Goal: Transaction & Acquisition: Download file/media

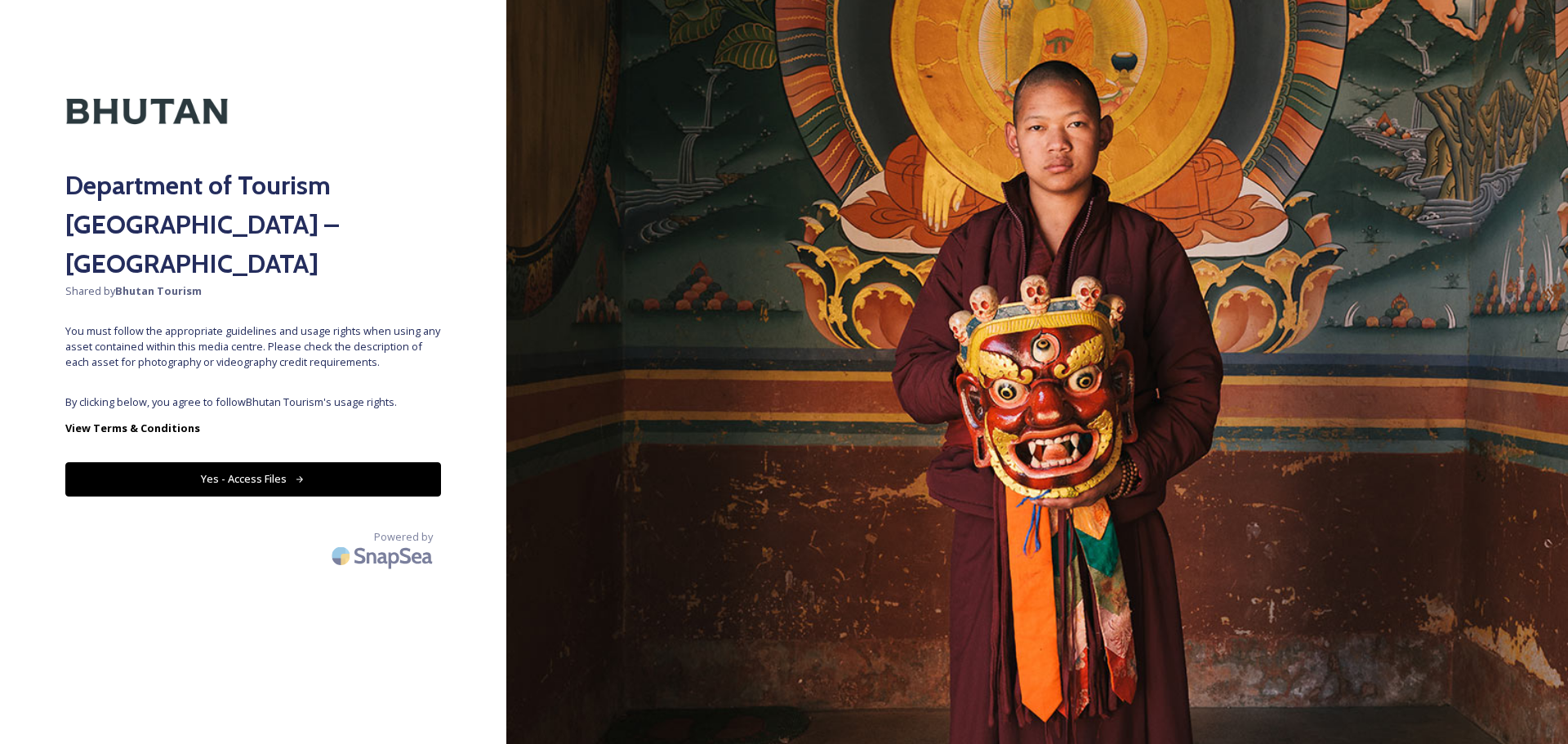
click at [317, 462] on button "Yes - Access Files" at bounding box center [253, 478] width 376 height 34
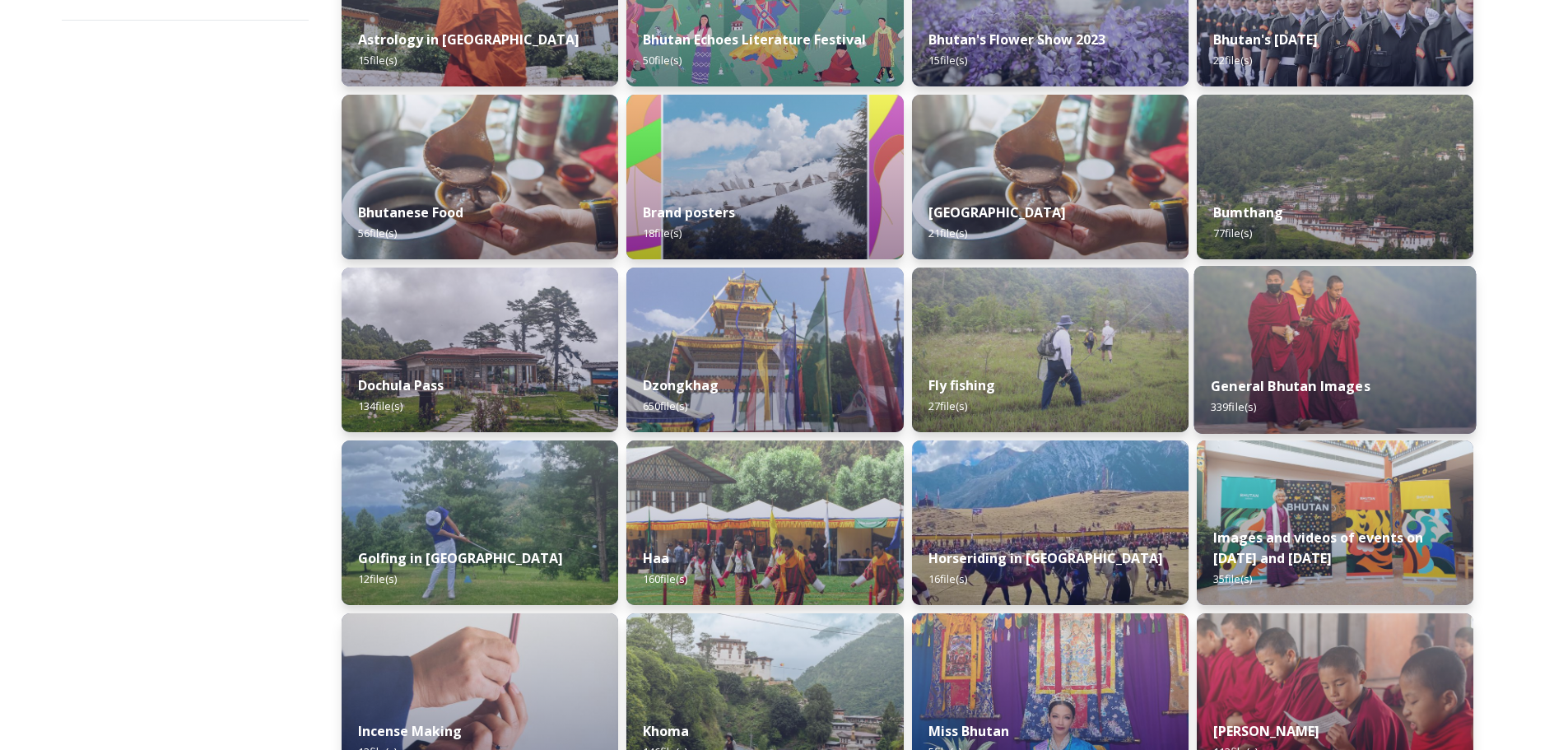
scroll to position [412, 0]
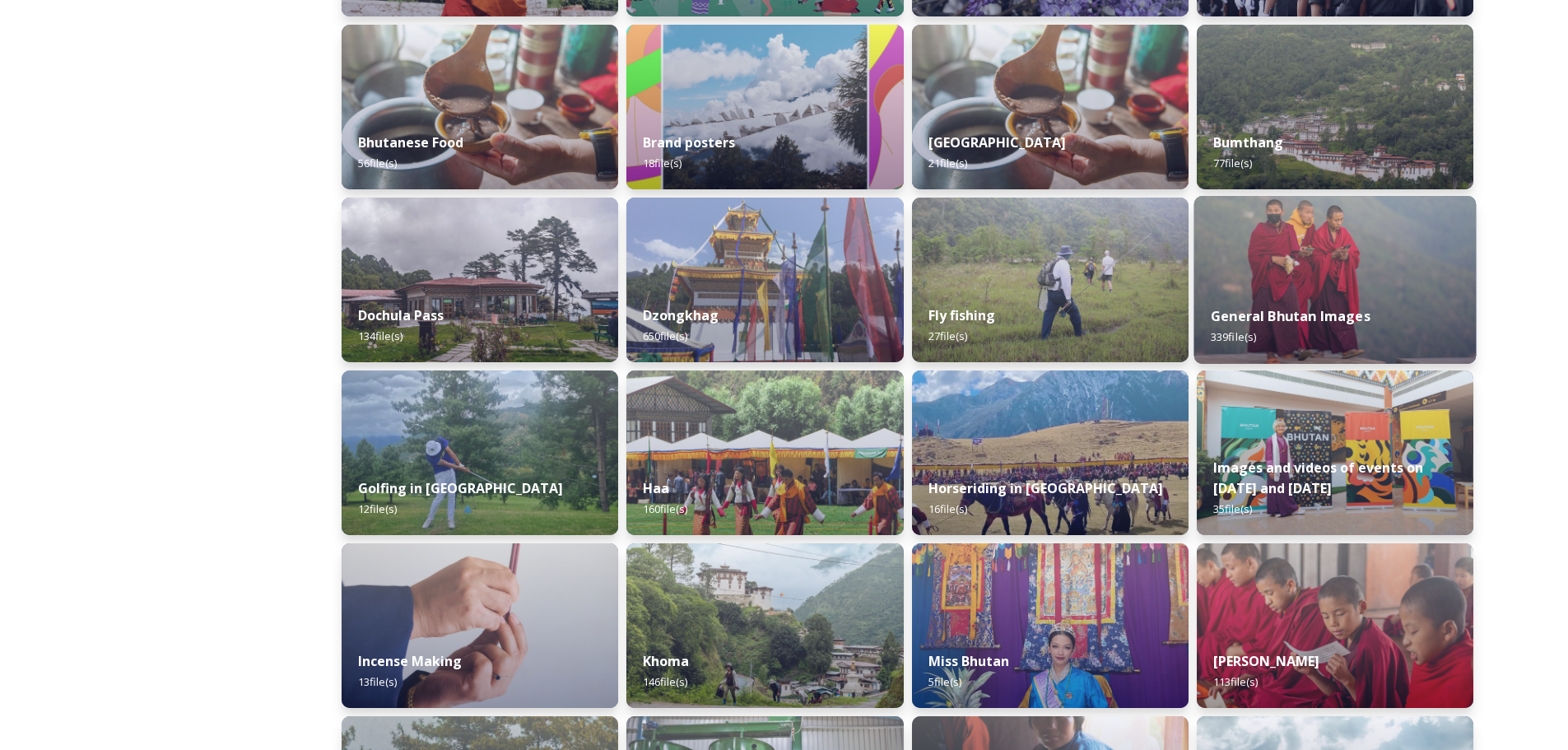
click at [1307, 239] on img at bounding box center [1334, 280] width 282 height 168
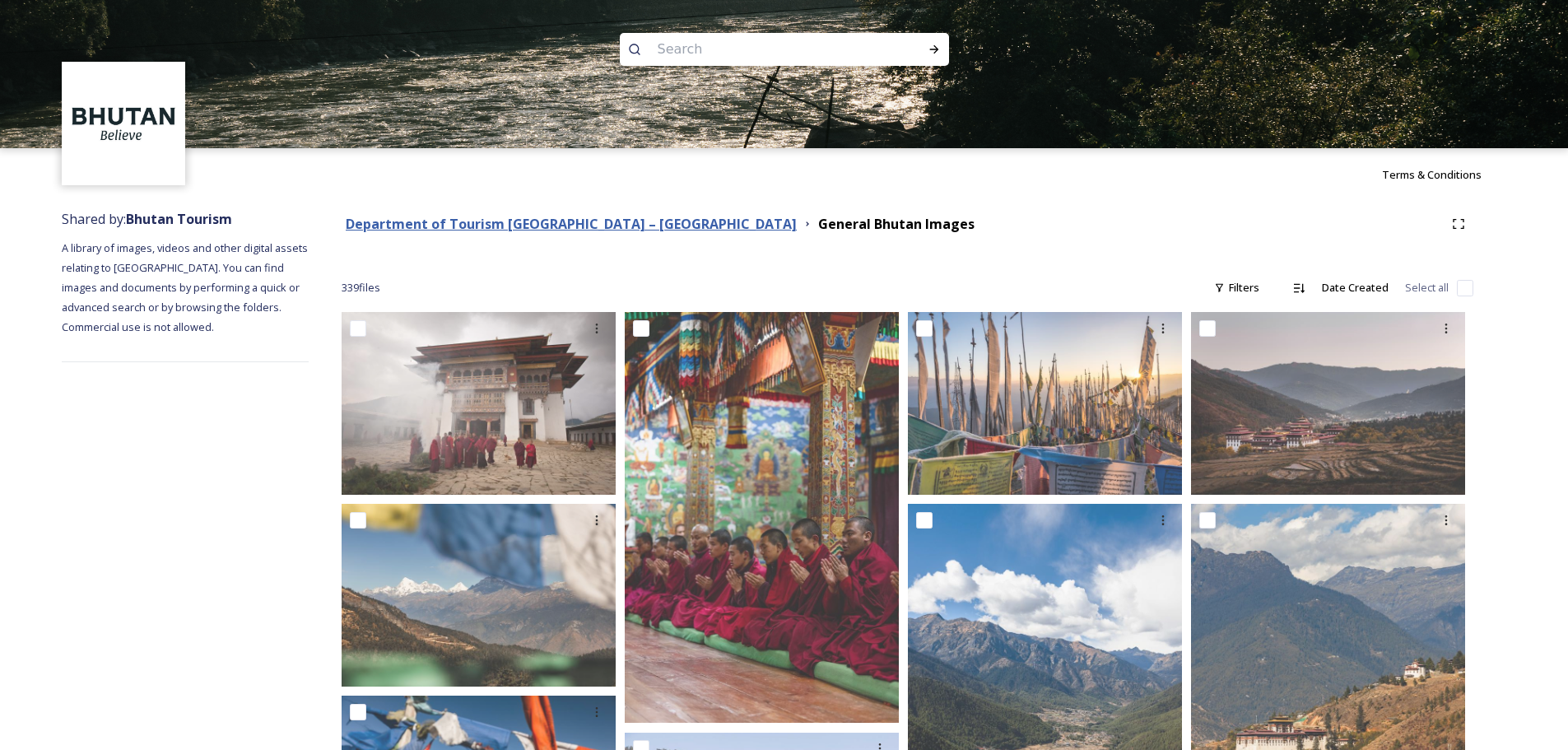
click at [603, 222] on strong "Department of Tourism [GEOGRAPHIC_DATA] – [GEOGRAPHIC_DATA]" at bounding box center [571, 223] width 451 height 18
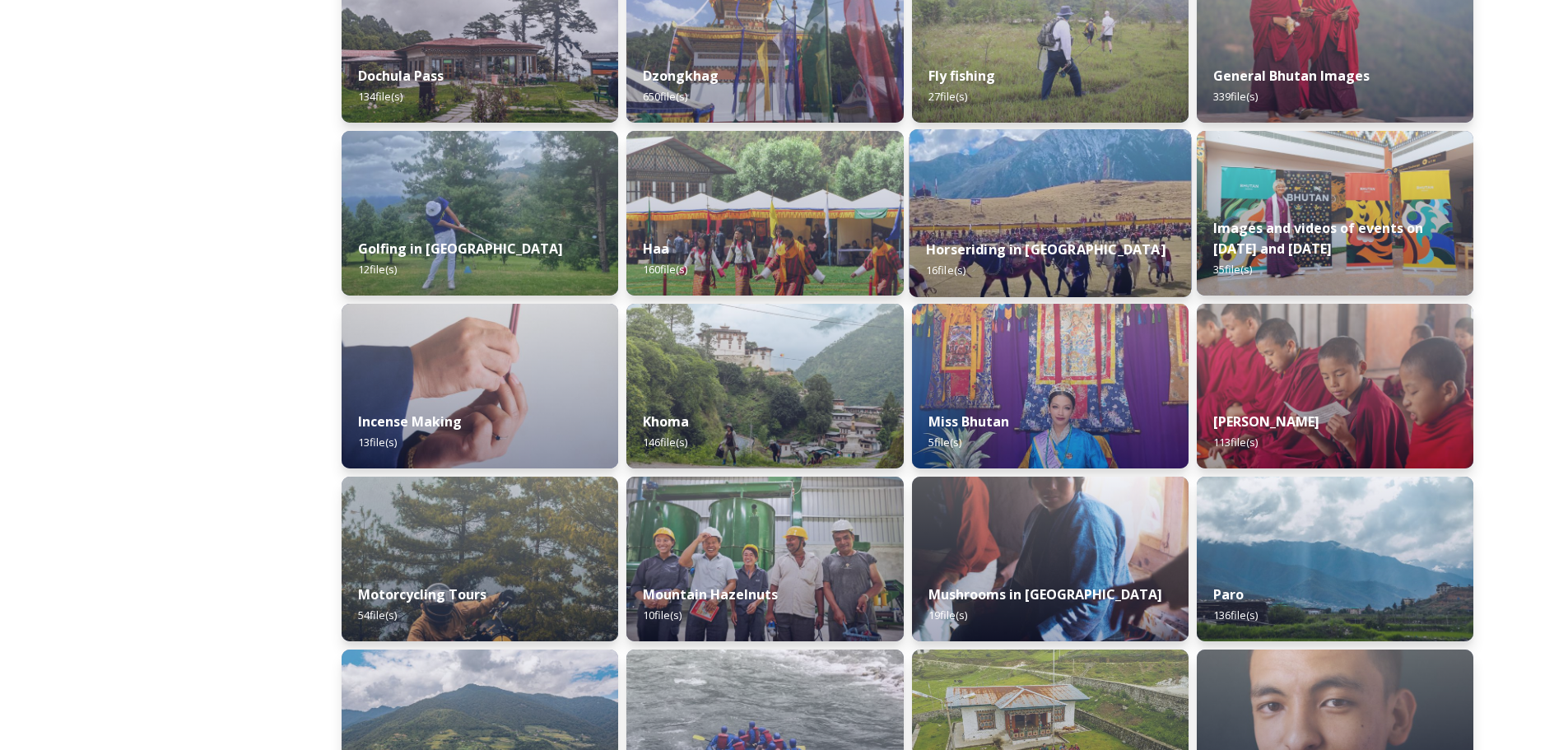
scroll to position [412, 0]
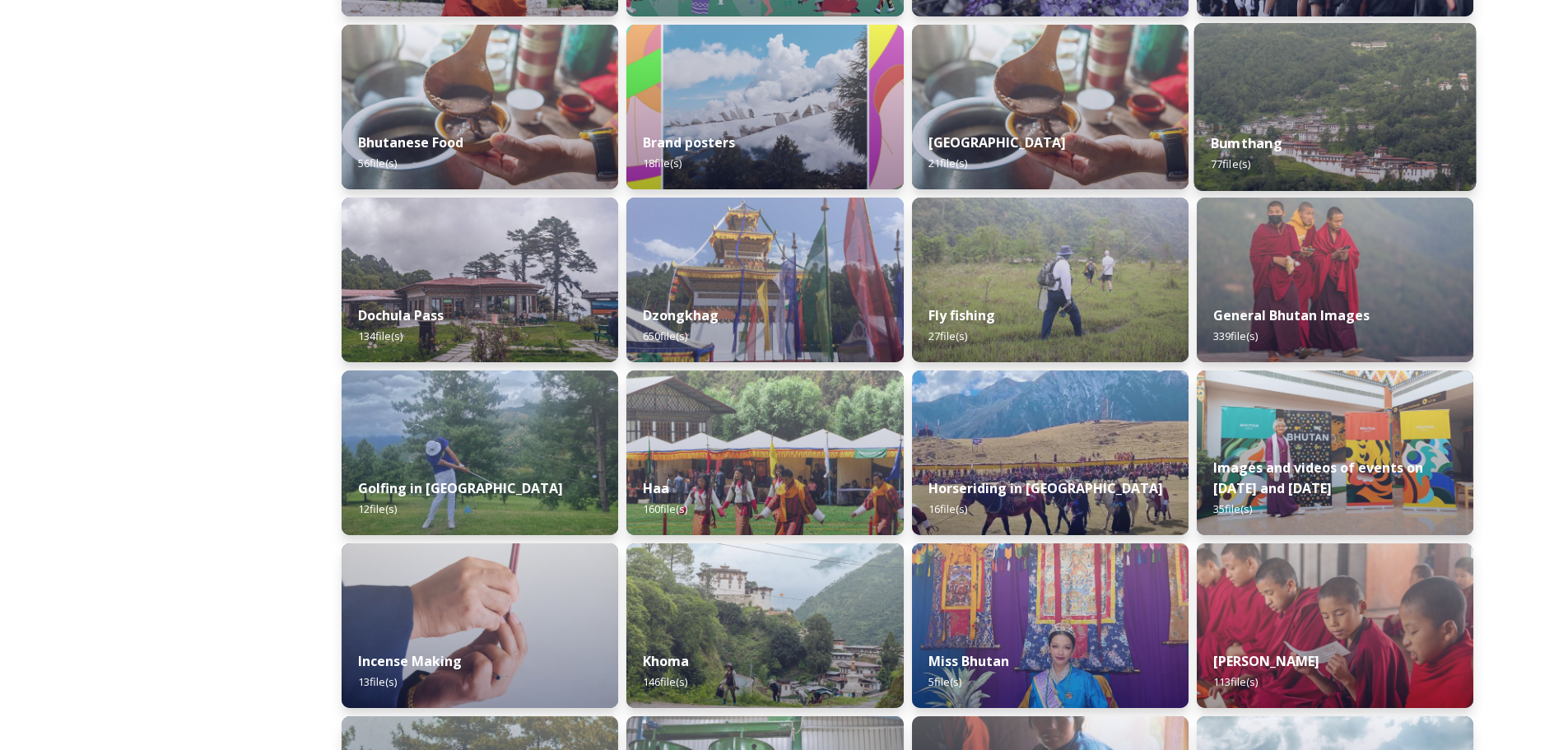
click at [1293, 140] on div "Bumthang 77 file(s)" at bounding box center [1334, 154] width 282 height 75
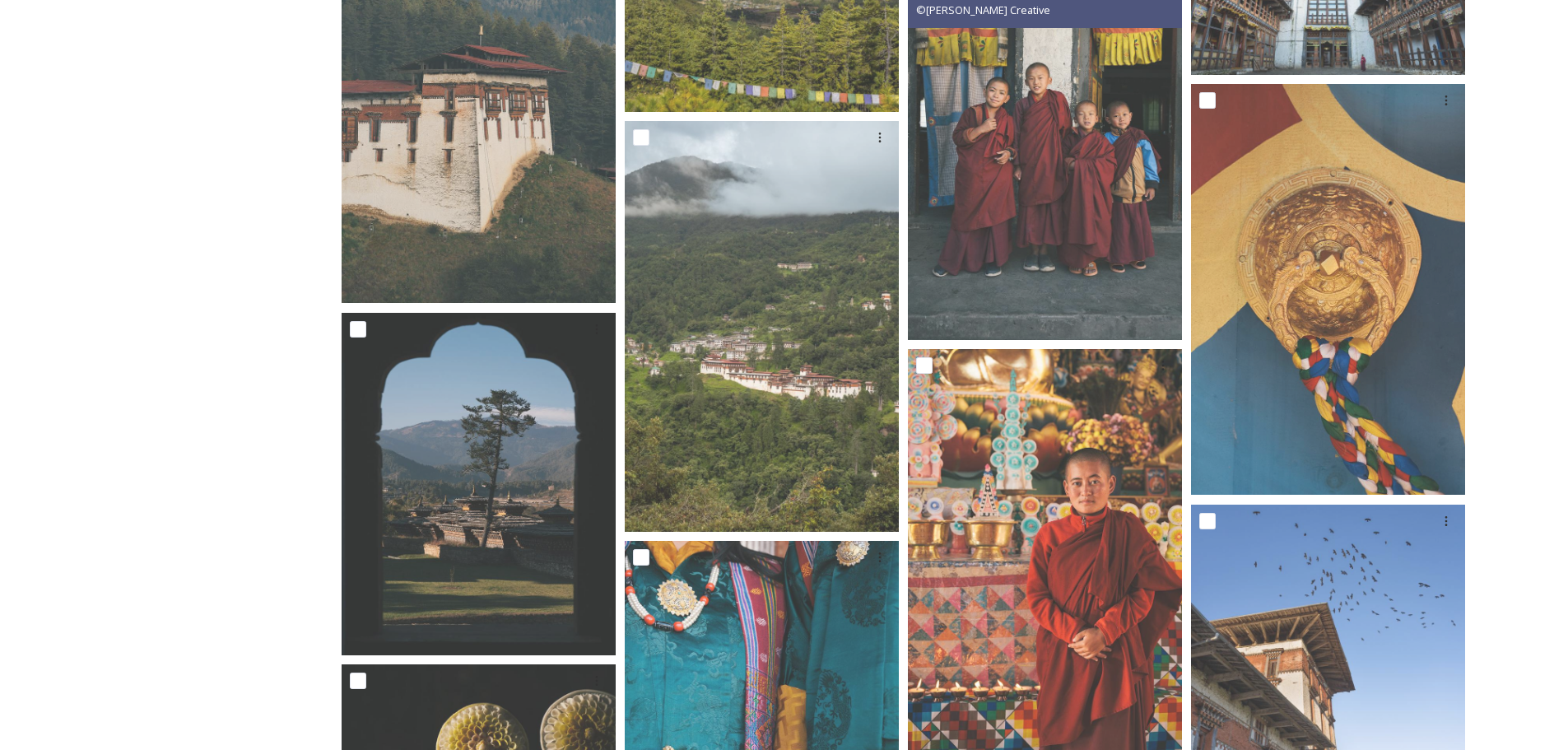
scroll to position [824, 0]
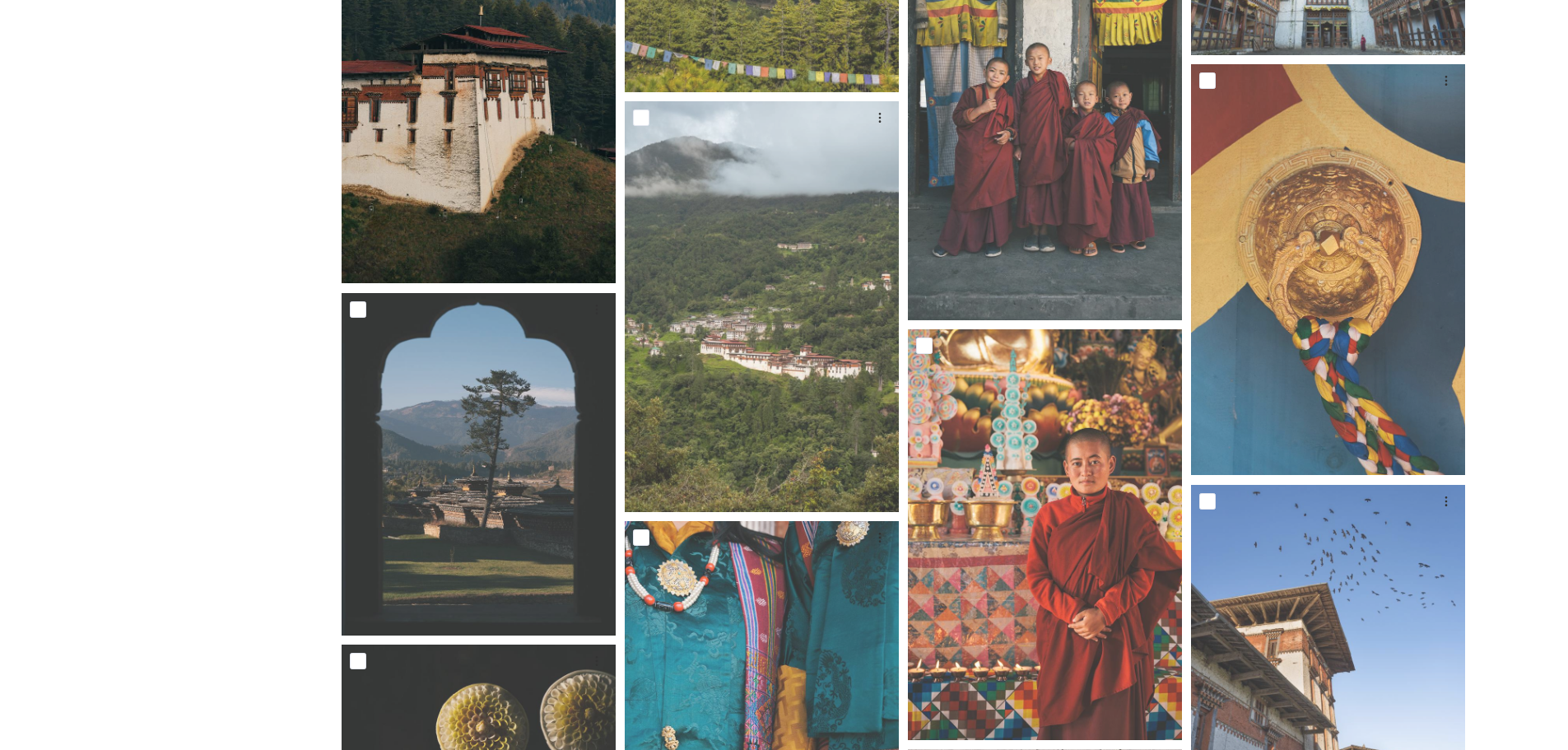
click at [417, 136] on img at bounding box center [479, 77] width 275 height 411
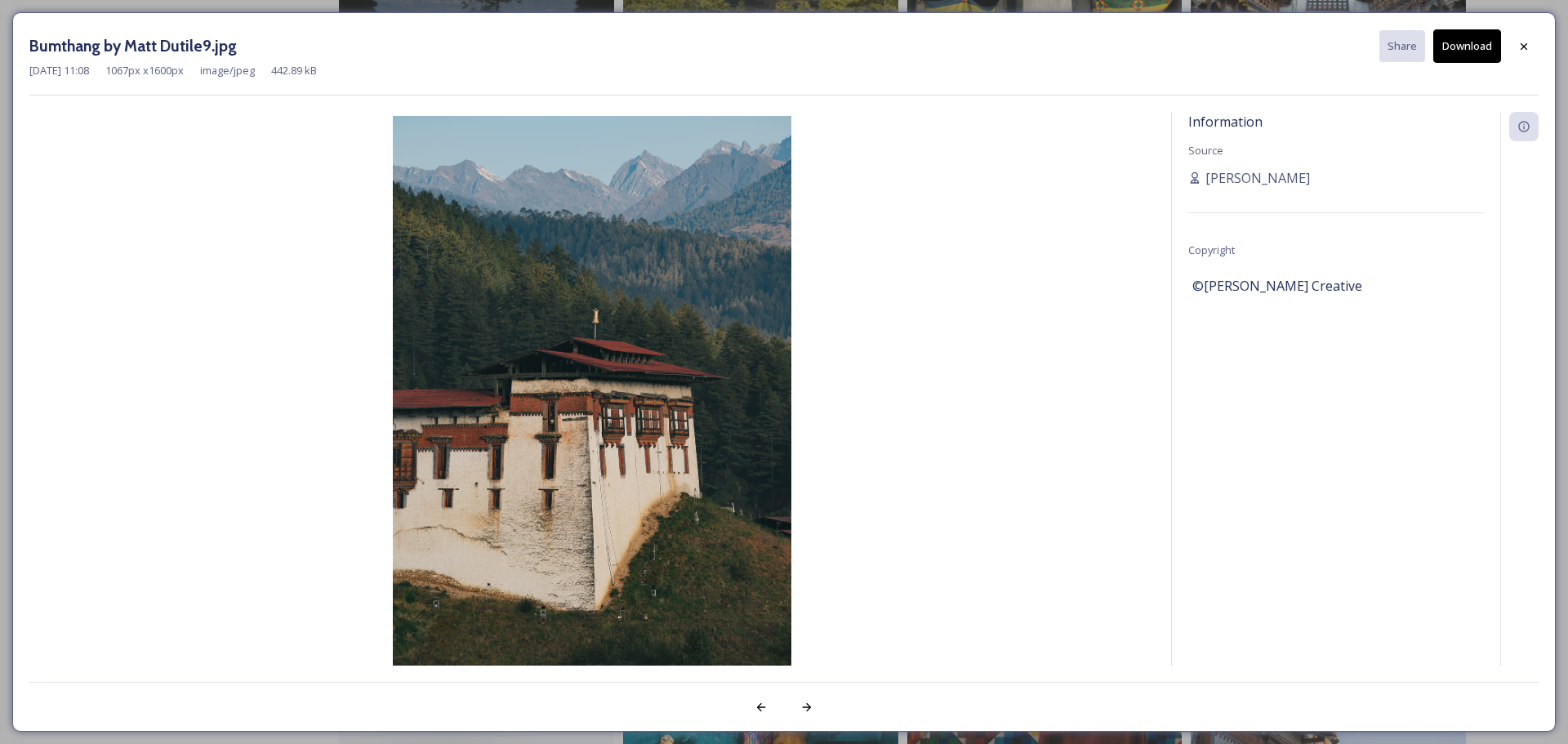
click at [1480, 44] on button "Download" at bounding box center [1467, 46] width 68 height 34
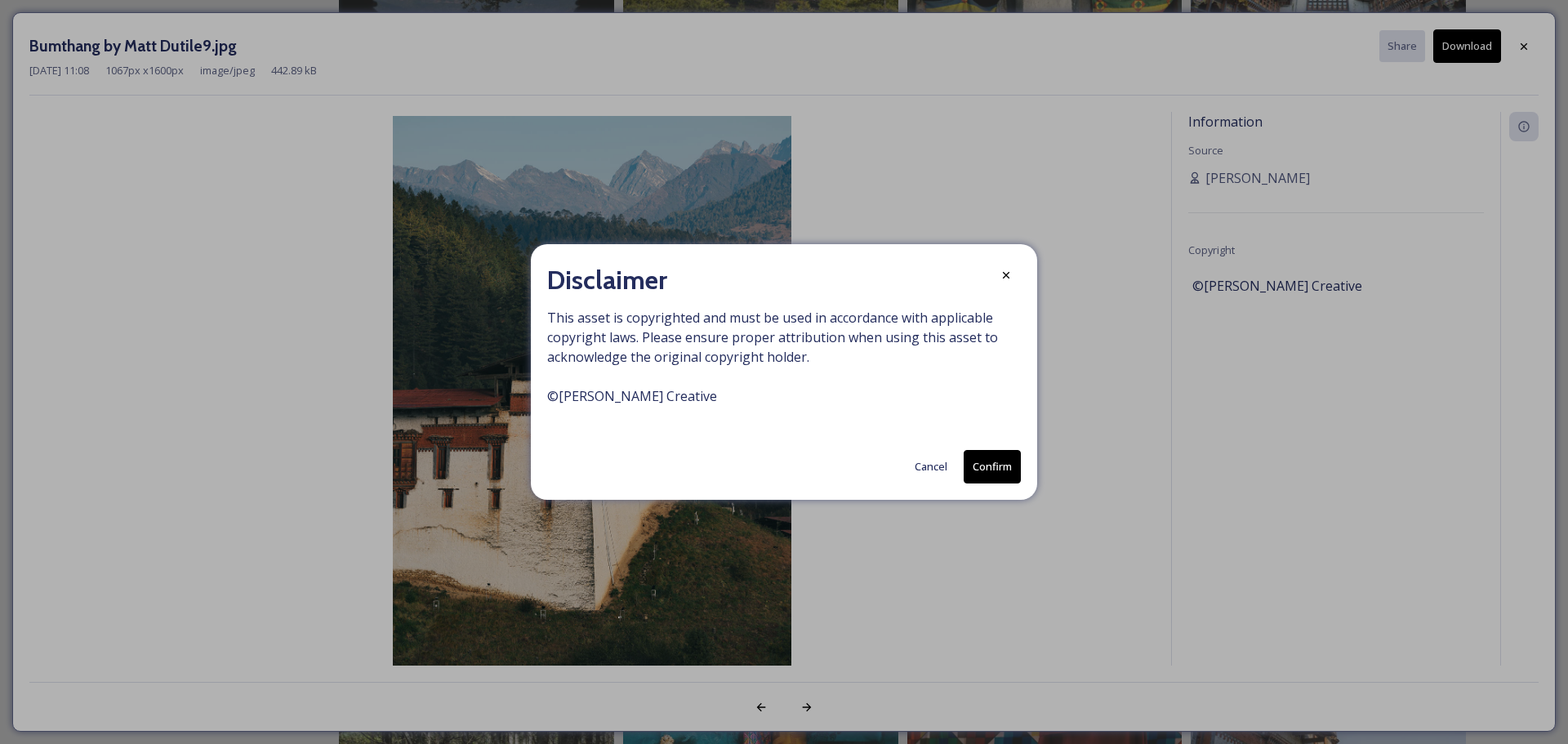
click at [994, 465] on button "Confirm" at bounding box center [992, 466] width 57 height 34
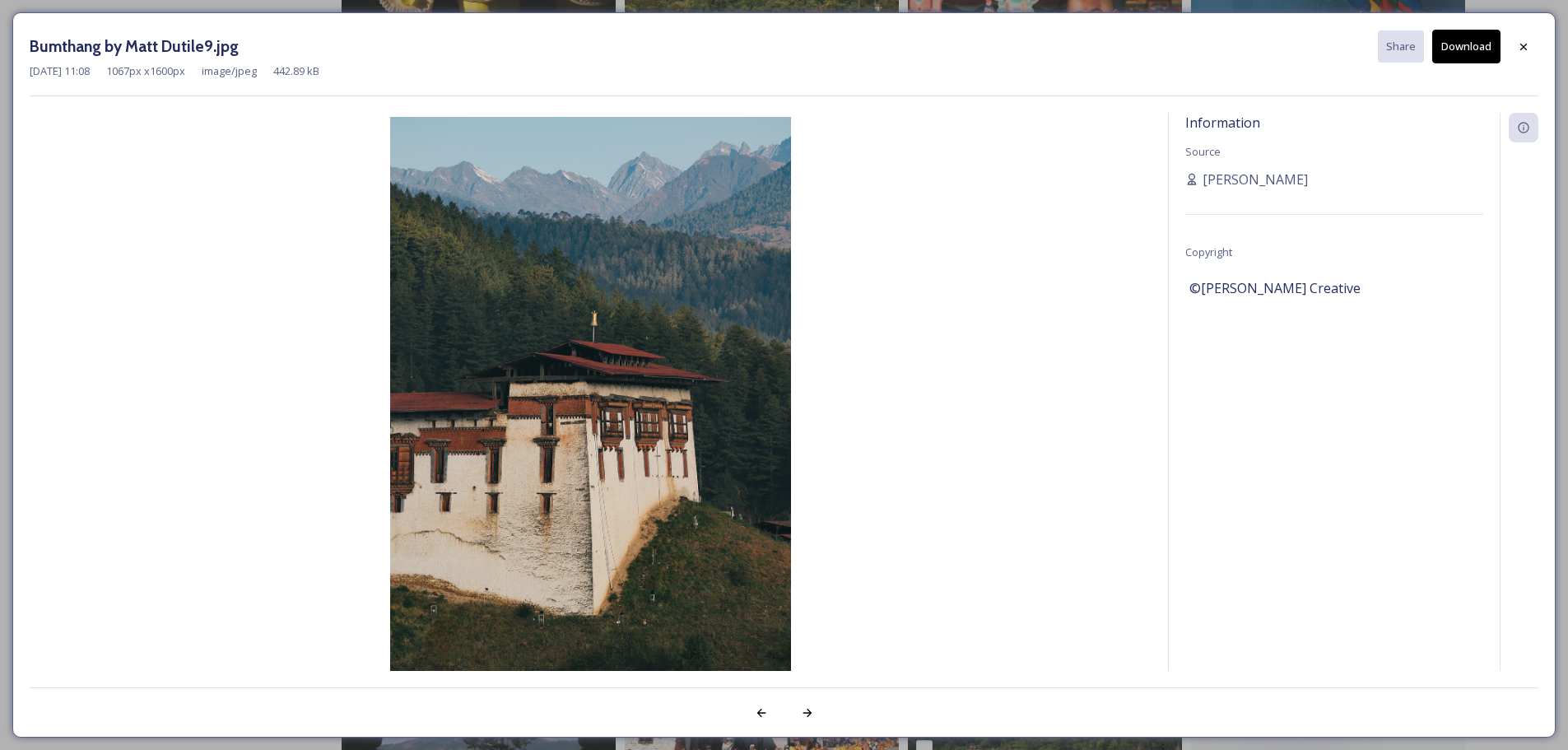
scroll to position [1317, 0]
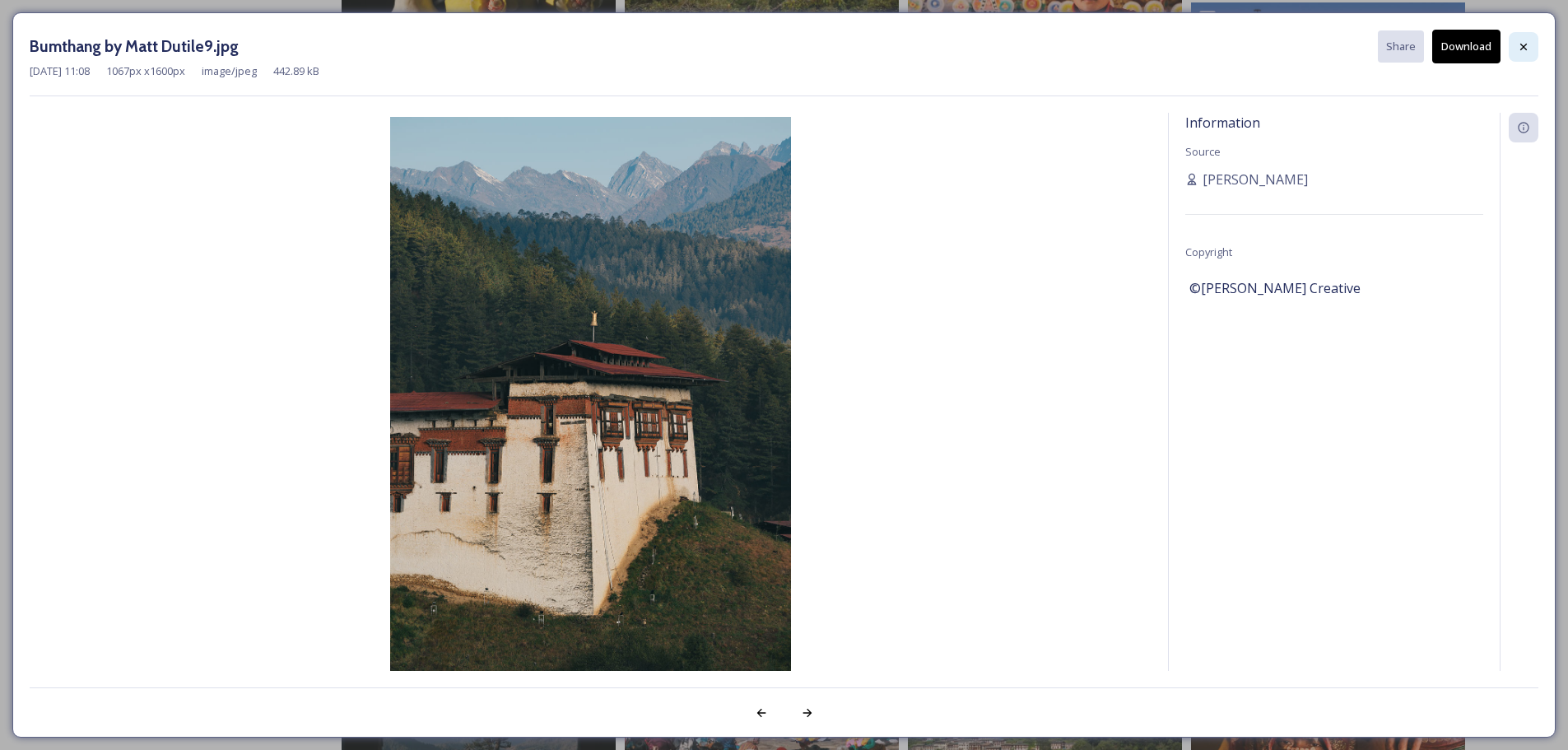
click at [1522, 46] on icon at bounding box center [1523, 46] width 13 height 13
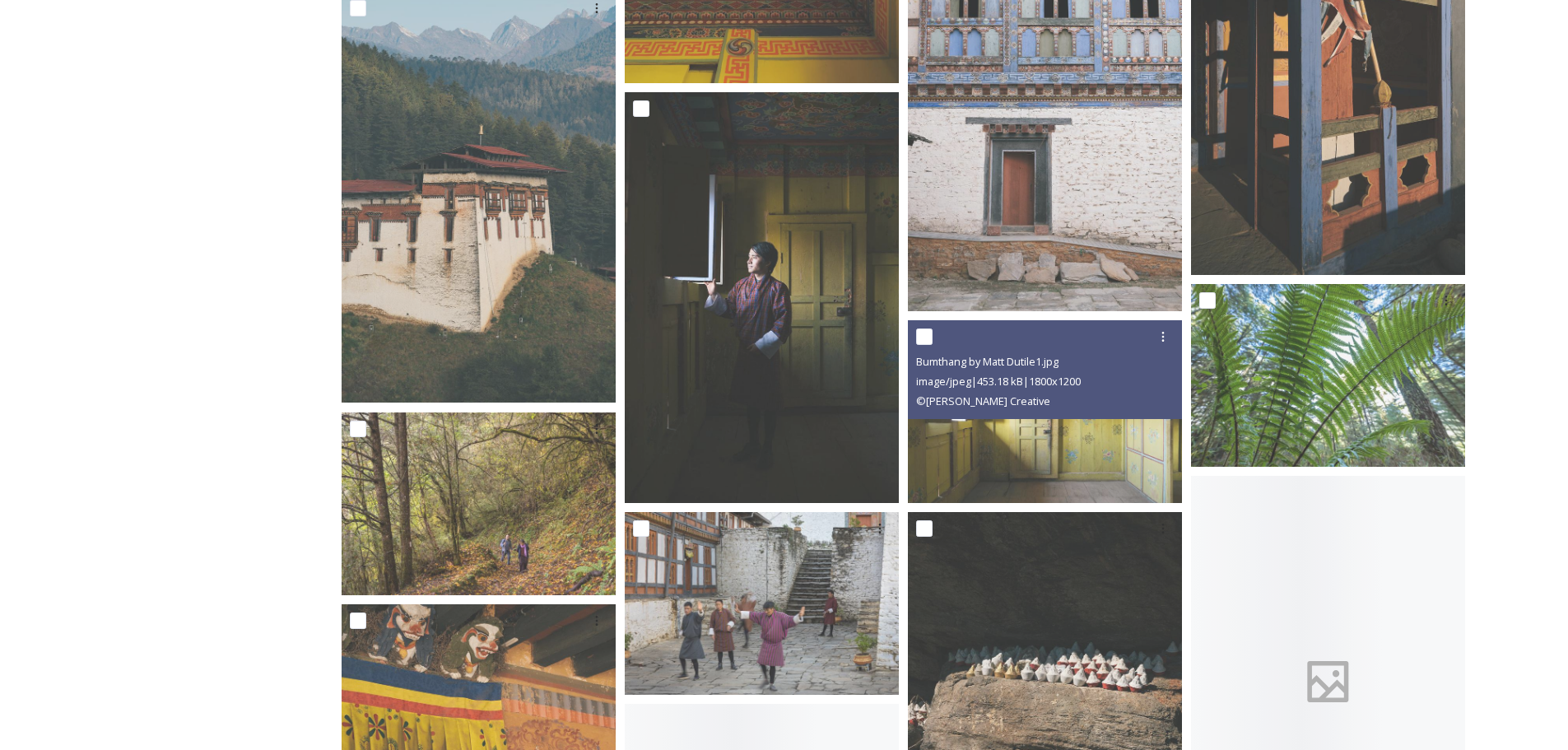
scroll to position [3129, 0]
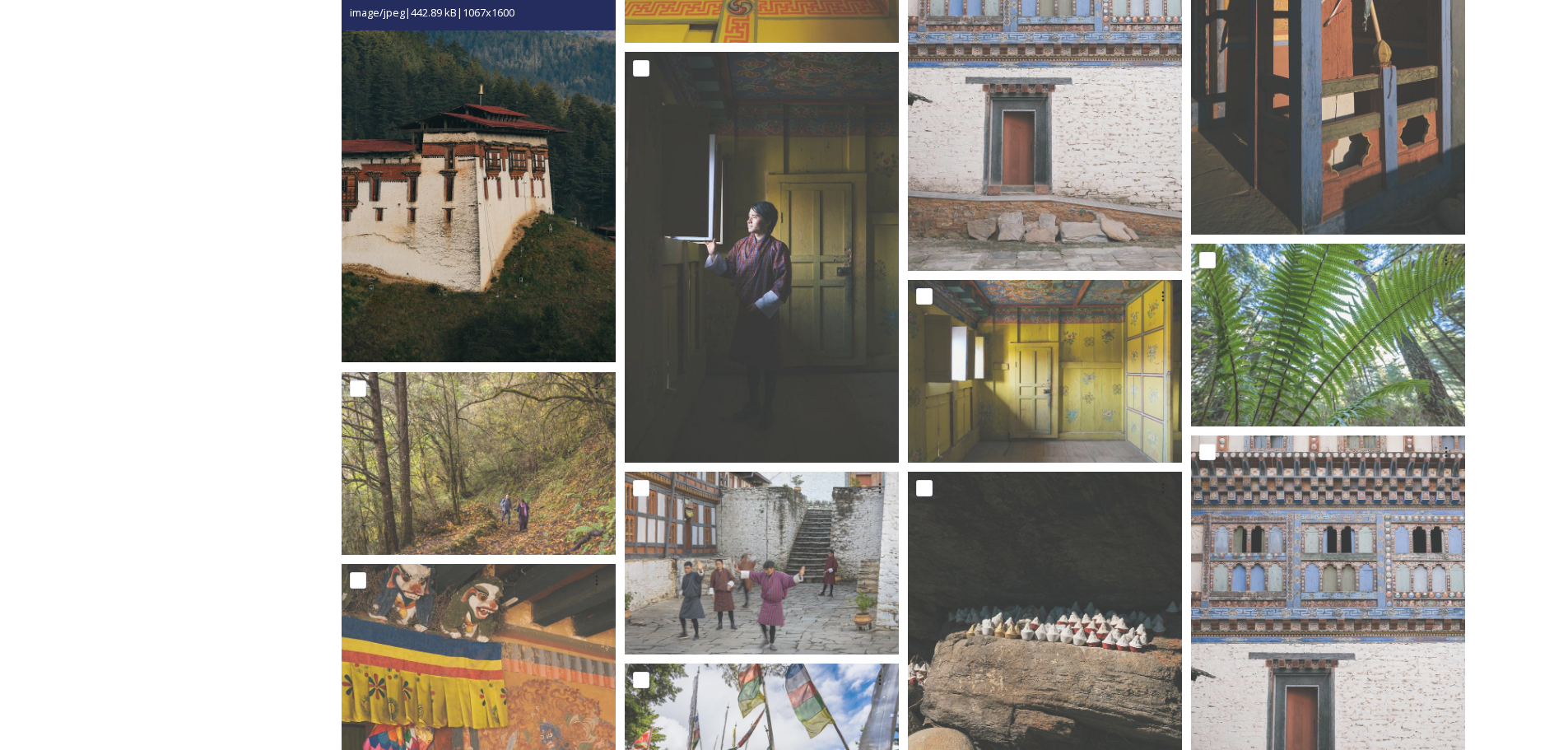
click at [501, 251] on img at bounding box center [479, 156] width 275 height 411
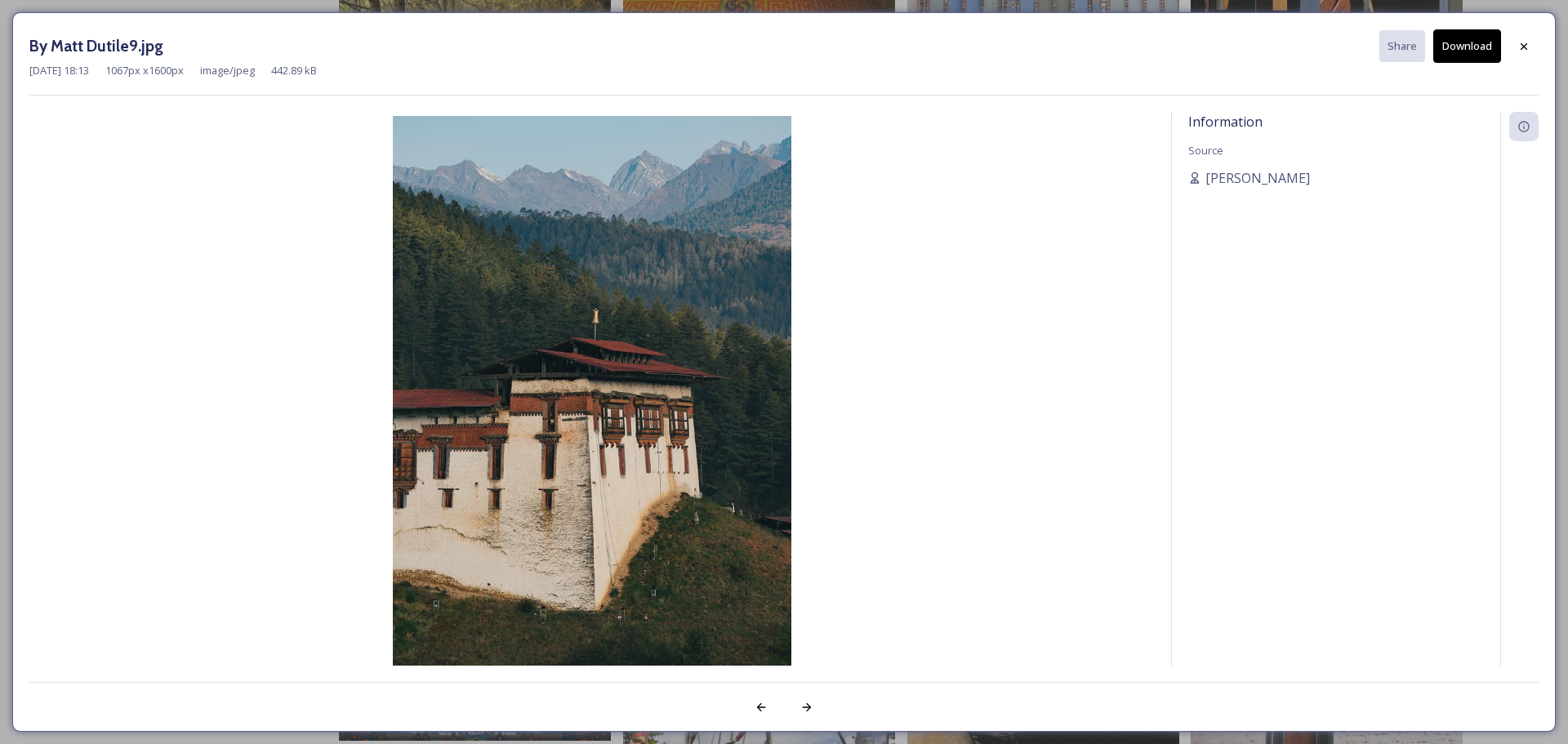
click at [1461, 41] on button "Download" at bounding box center [1467, 46] width 68 height 34
click at [1521, 45] on icon at bounding box center [1524, 46] width 13 height 13
